Goal: Obtain resource: Download file/media

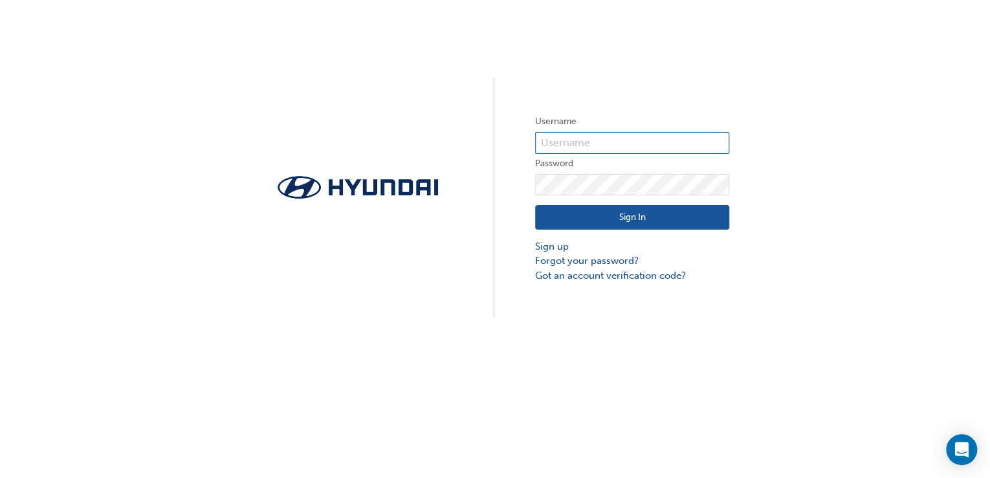
type input "33931"
click at [626, 217] on button "Sign In" at bounding box center [632, 217] width 194 height 25
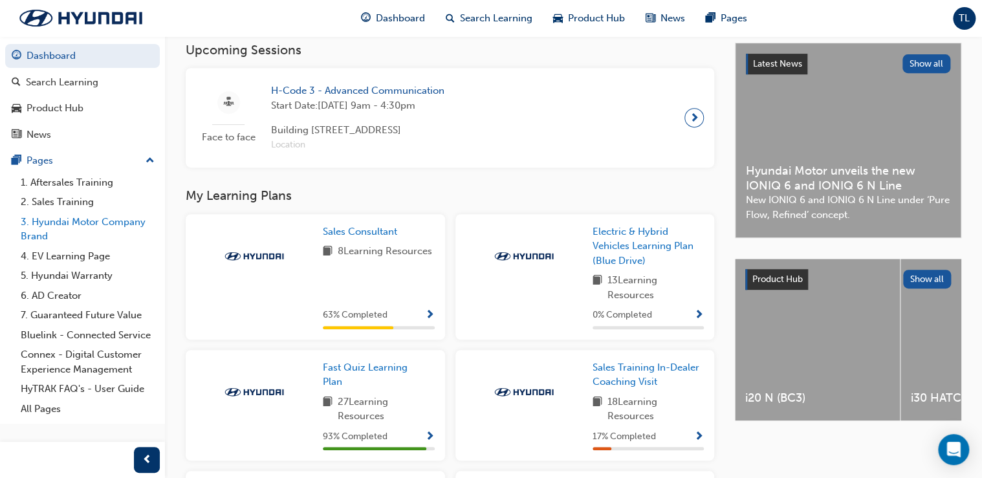
scroll to position [259, 0]
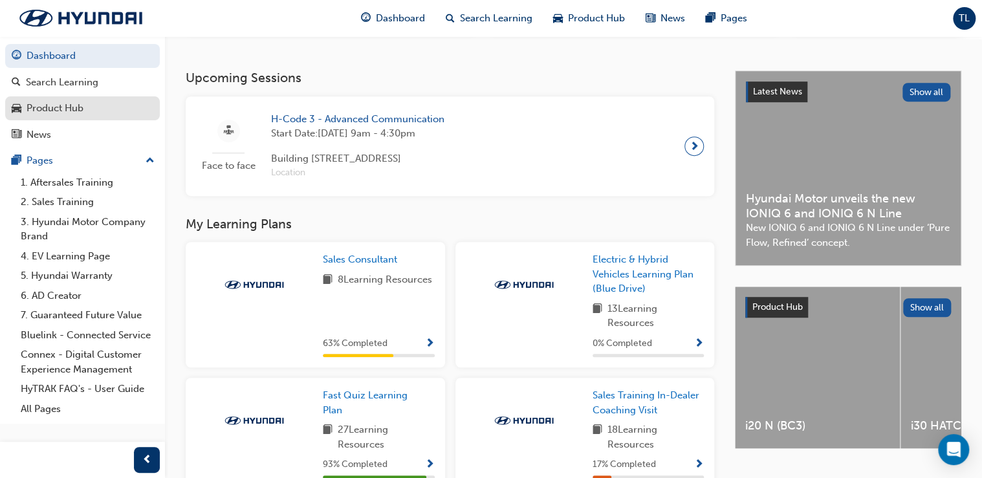
click at [62, 113] on div "Product Hub" at bounding box center [55, 108] width 57 height 15
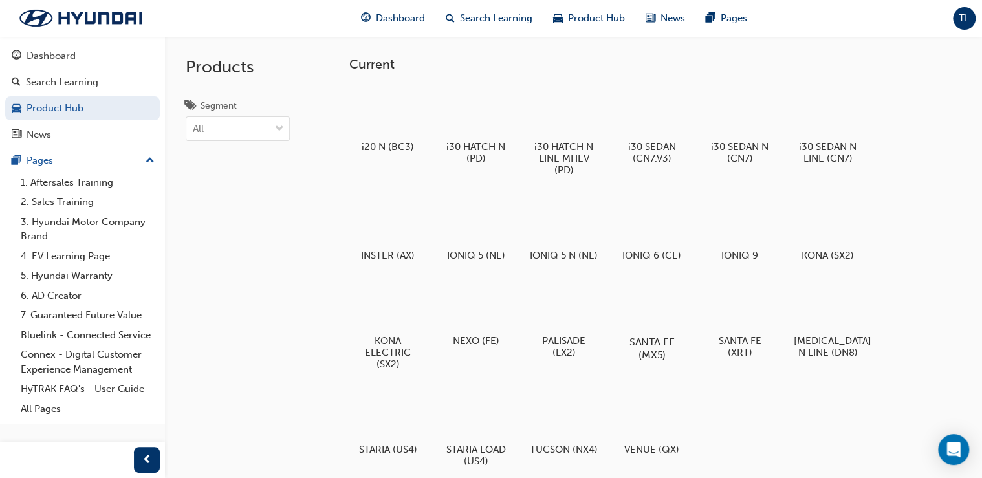
click at [649, 321] on div at bounding box center [652, 305] width 72 height 52
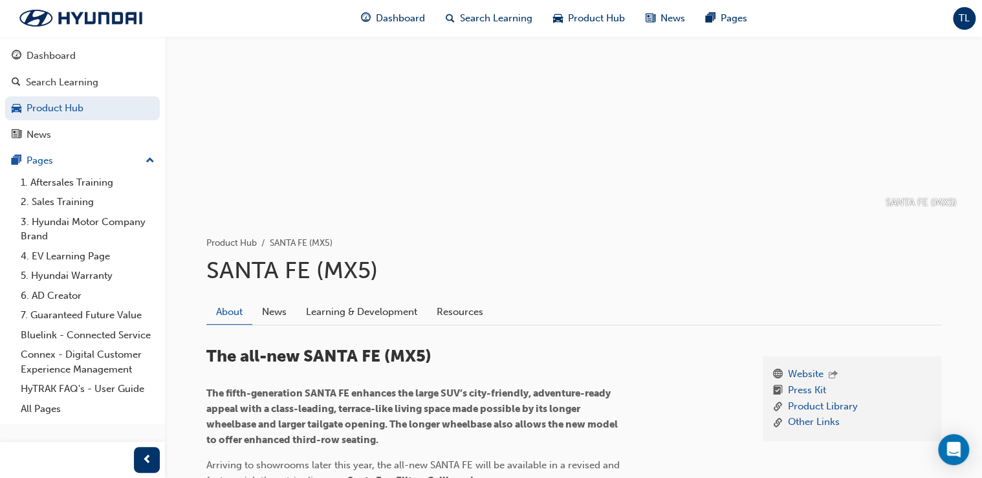
scroll to position [155, 0]
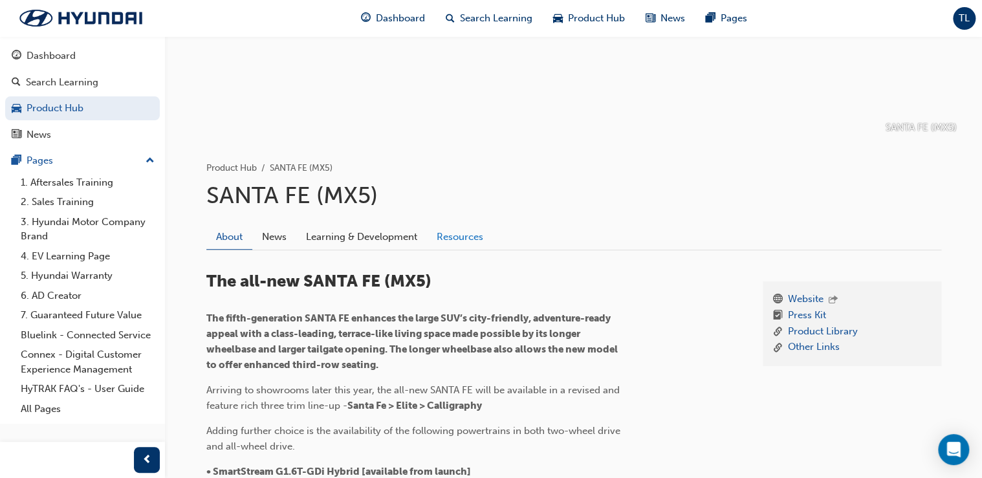
click at [452, 241] on link "Resources" at bounding box center [460, 237] width 66 height 25
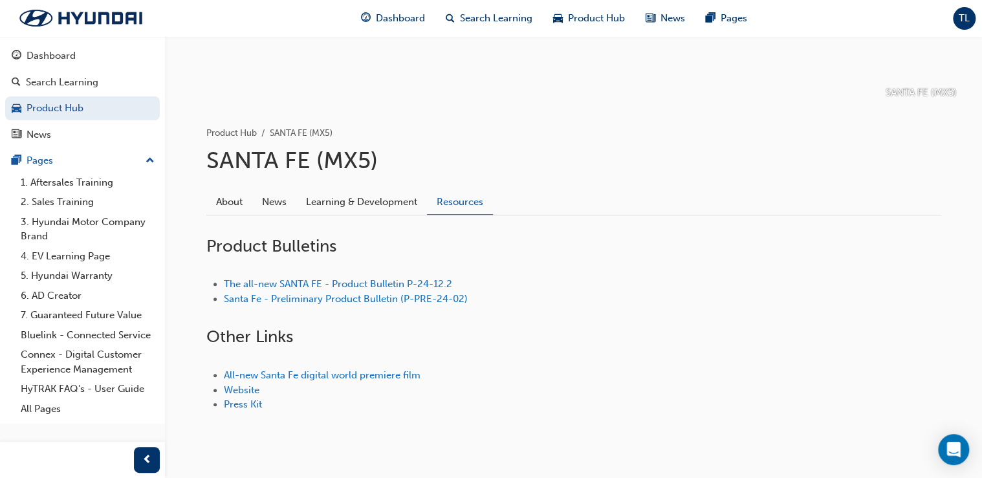
scroll to position [217, 0]
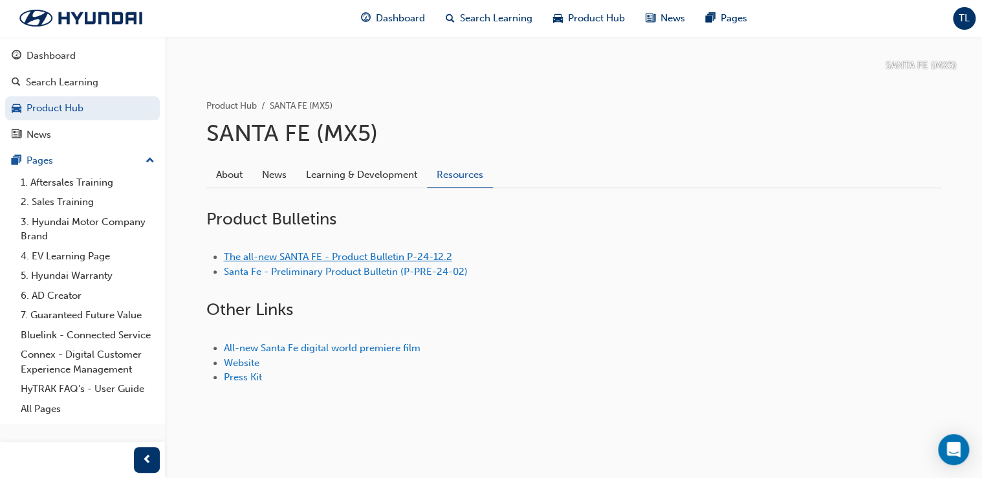
click at [370, 255] on link "The all-new SANTA FE - Product Bulletin P-24-12.2" at bounding box center [338, 257] width 228 height 12
